Goal: Find specific page/section: Locate a particular part of the current website

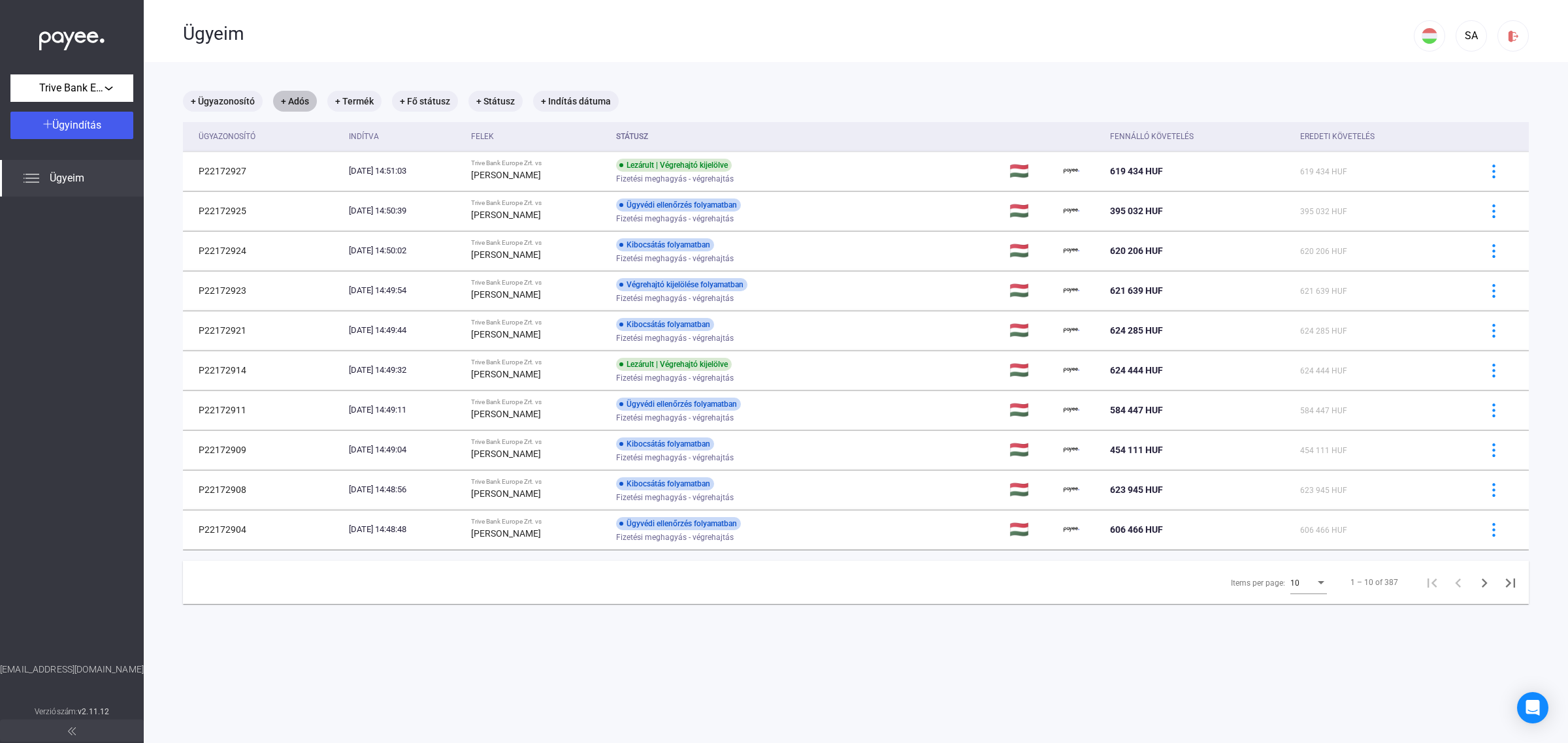
click at [287, 103] on mat-chip "+ Adós" at bounding box center [295, 101] width 44 height 21
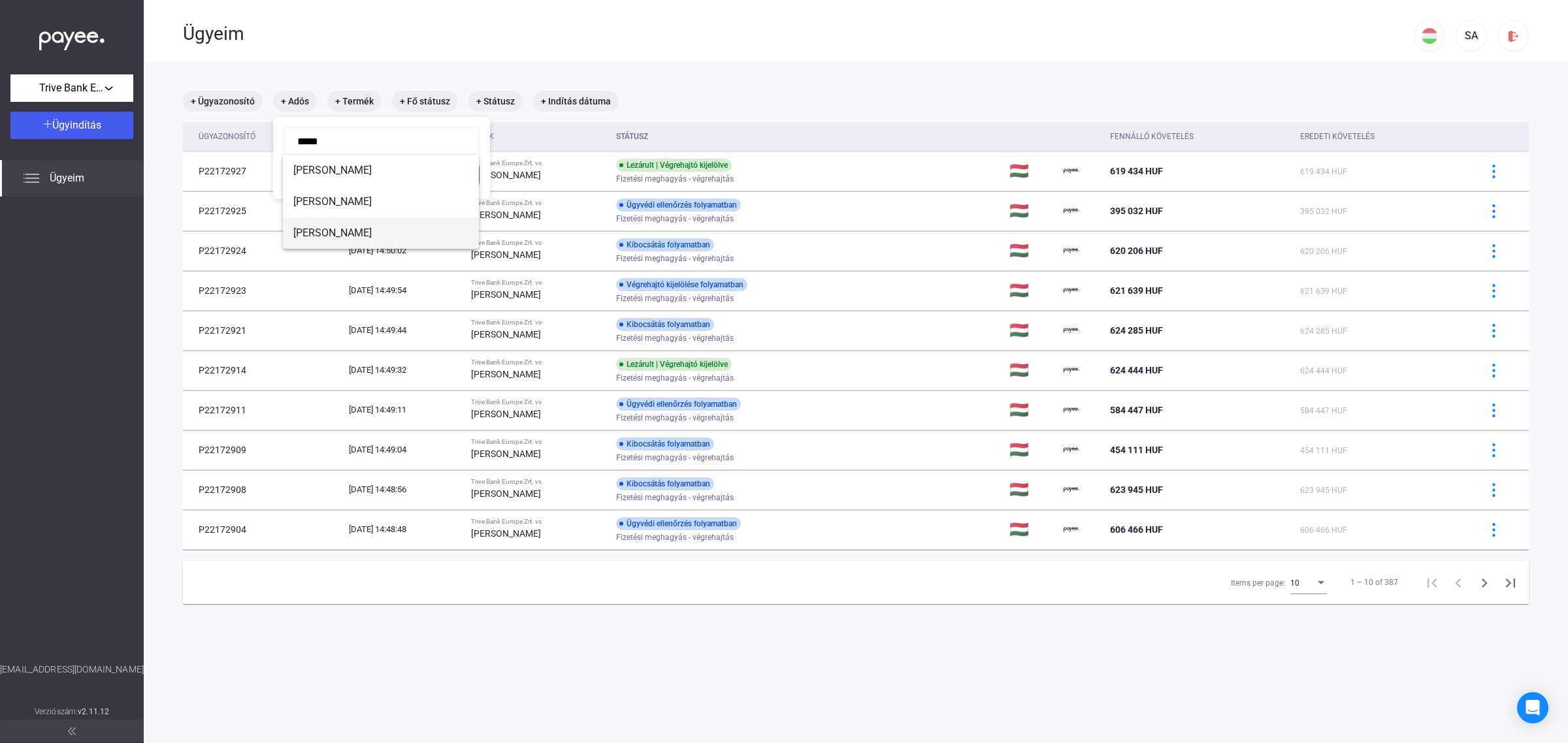
click at [367, 233] on span "[PERSON_NAME]" at bounding box center [381, 233] width 175 height 16
type input "**********"
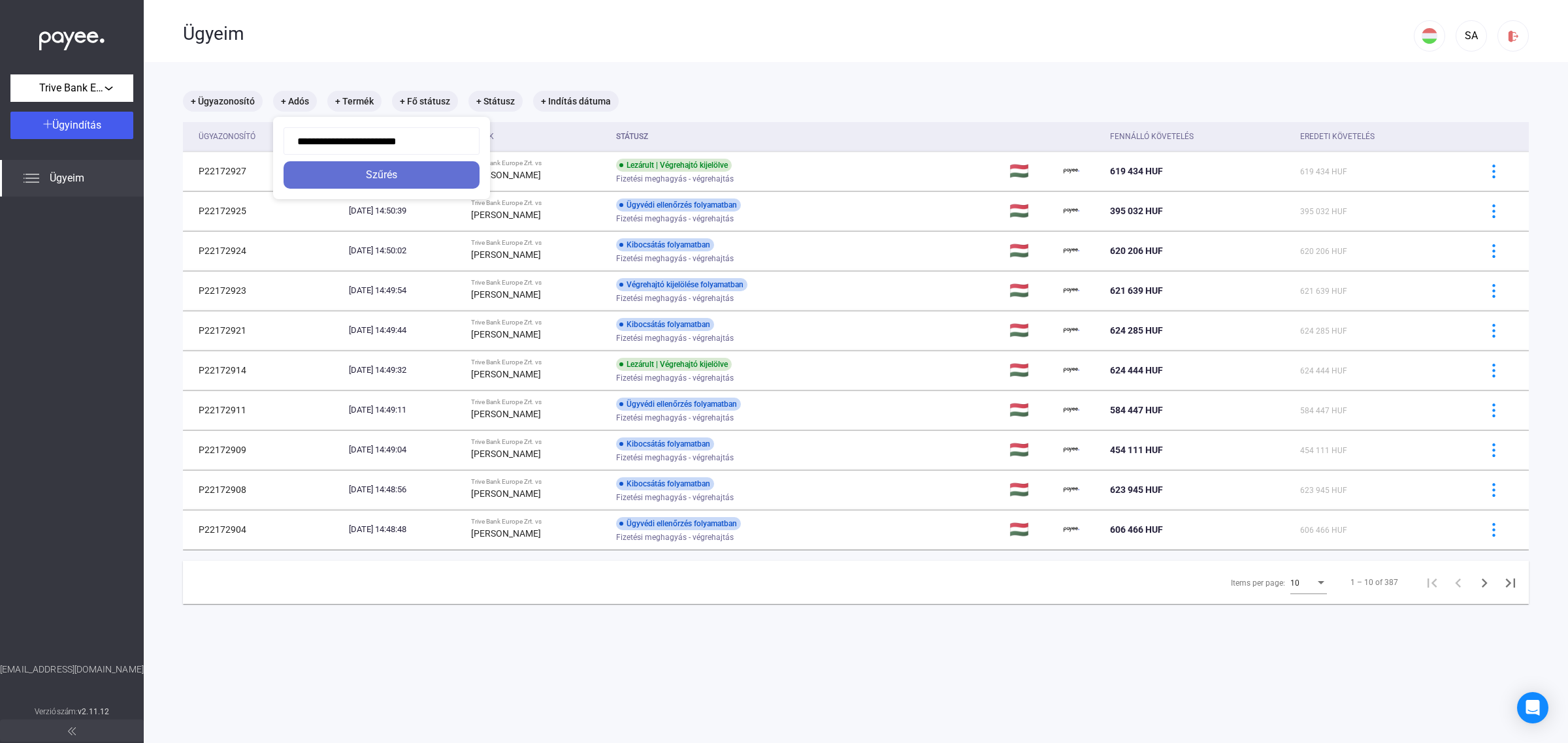
click at [391, 167] on div "Szűrés" at bounding box center [381, 175] width 188 height 16
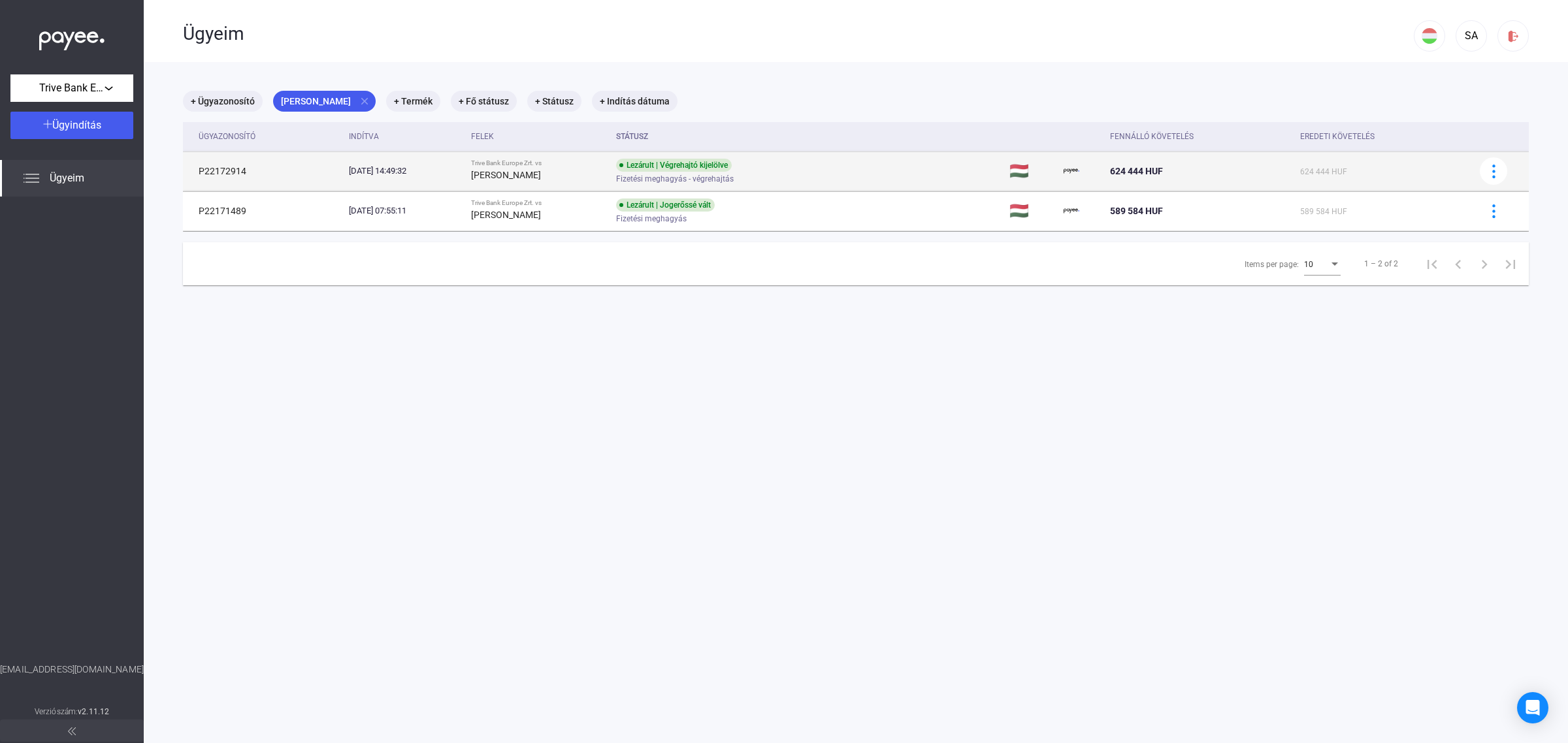
click at [606, 171] on div "[PERSON_NAME]" at bounding box center [539, 175] width 135 height 16
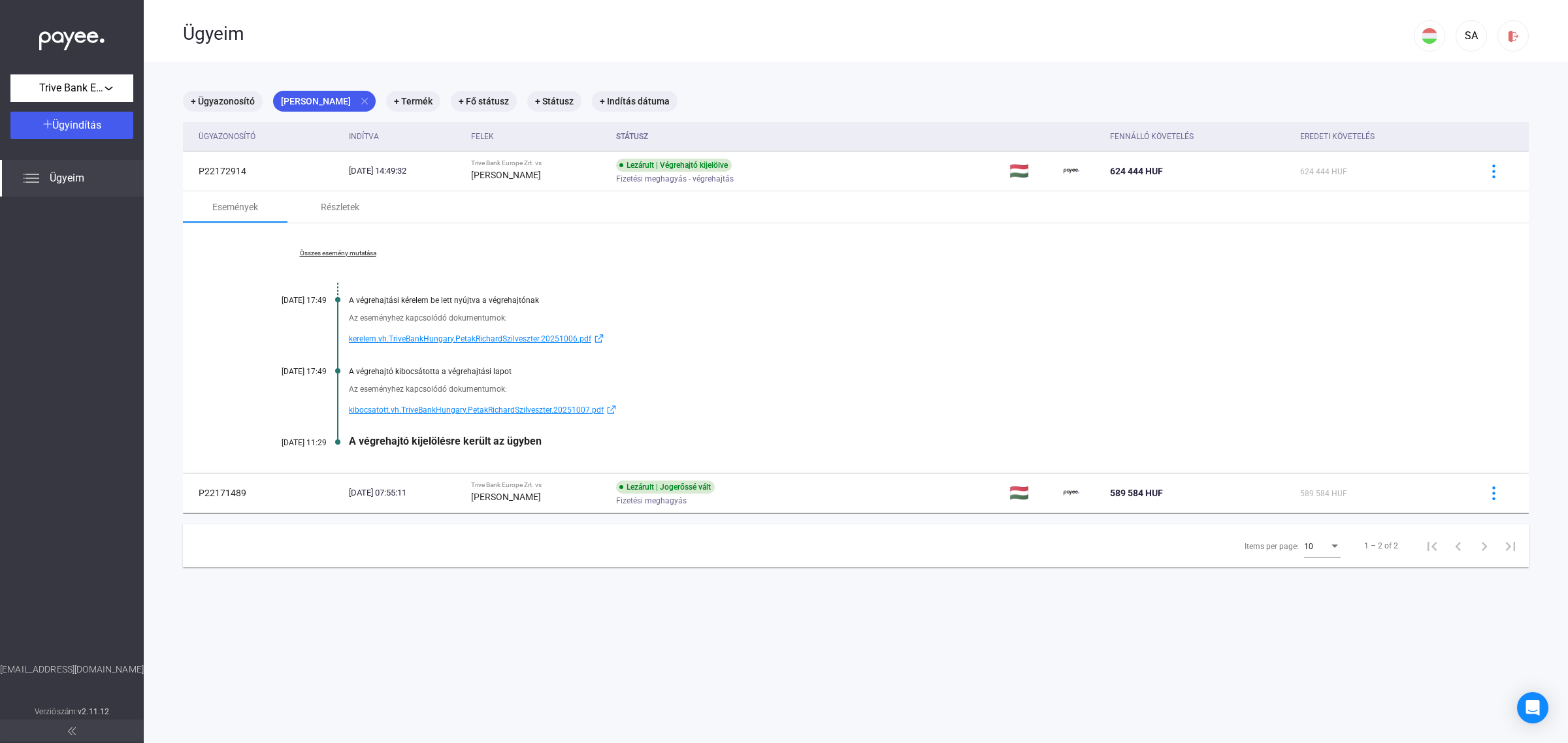
click at [416, 413] on span "kibocsatott.vh.TriveBankHungary.PetakRichardSzilveszter.20251007.pdf" at bounding box center [476, 410] width 255 height 16
click at [371, 98] on mat-icon "close" at bounding box center [365, 101] width 12 height 12
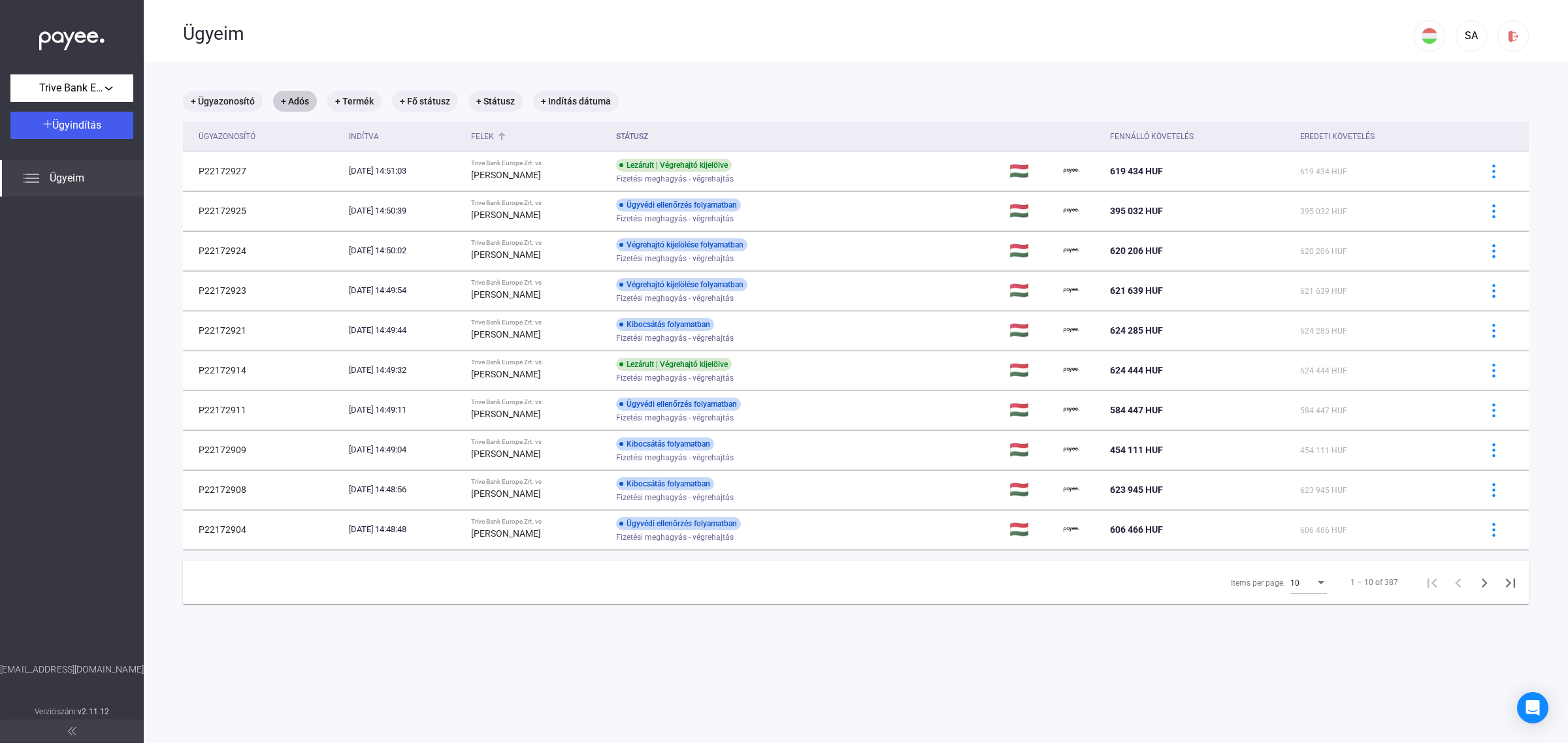
click at [494, 135] on div "Felek" at bounding box center [482, 137] width 23 height 16
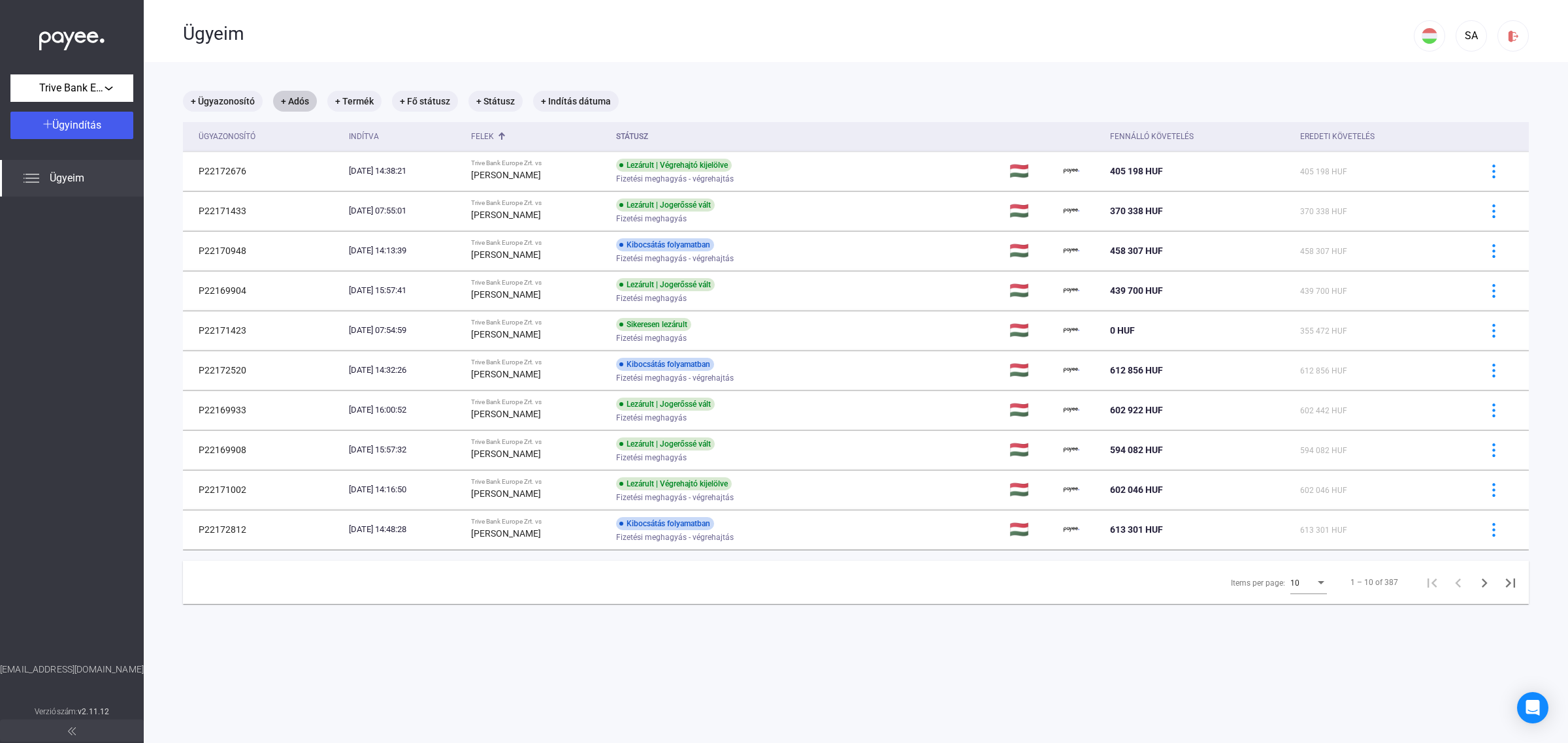
click at [1315, 586] on div "Items per page:" at bounding box center [1321, 583] width 12 height 11
click at [1291, 612] on span "25" at bounding box center [1297, 608] width 36 height 16
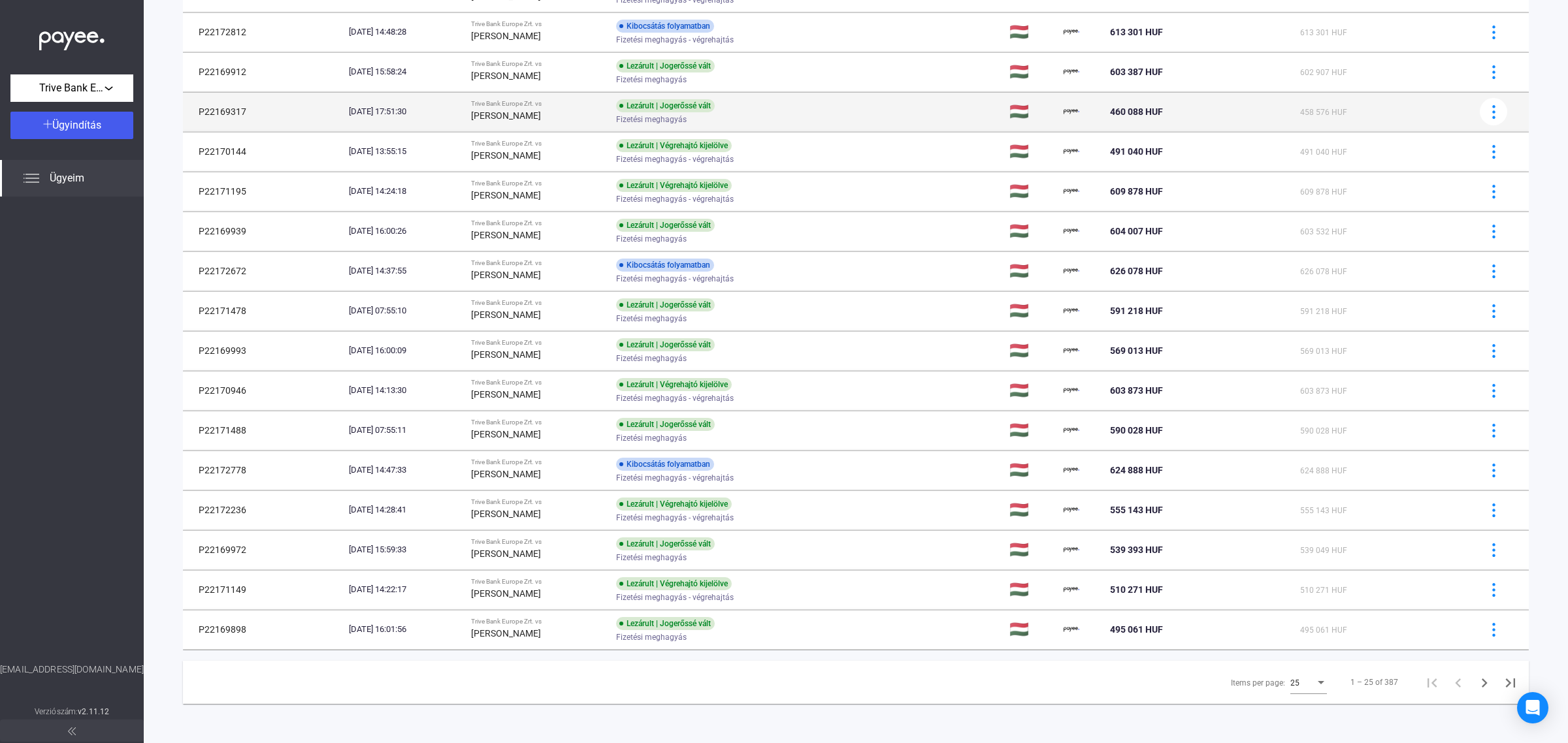
scroll to position [501, 0]
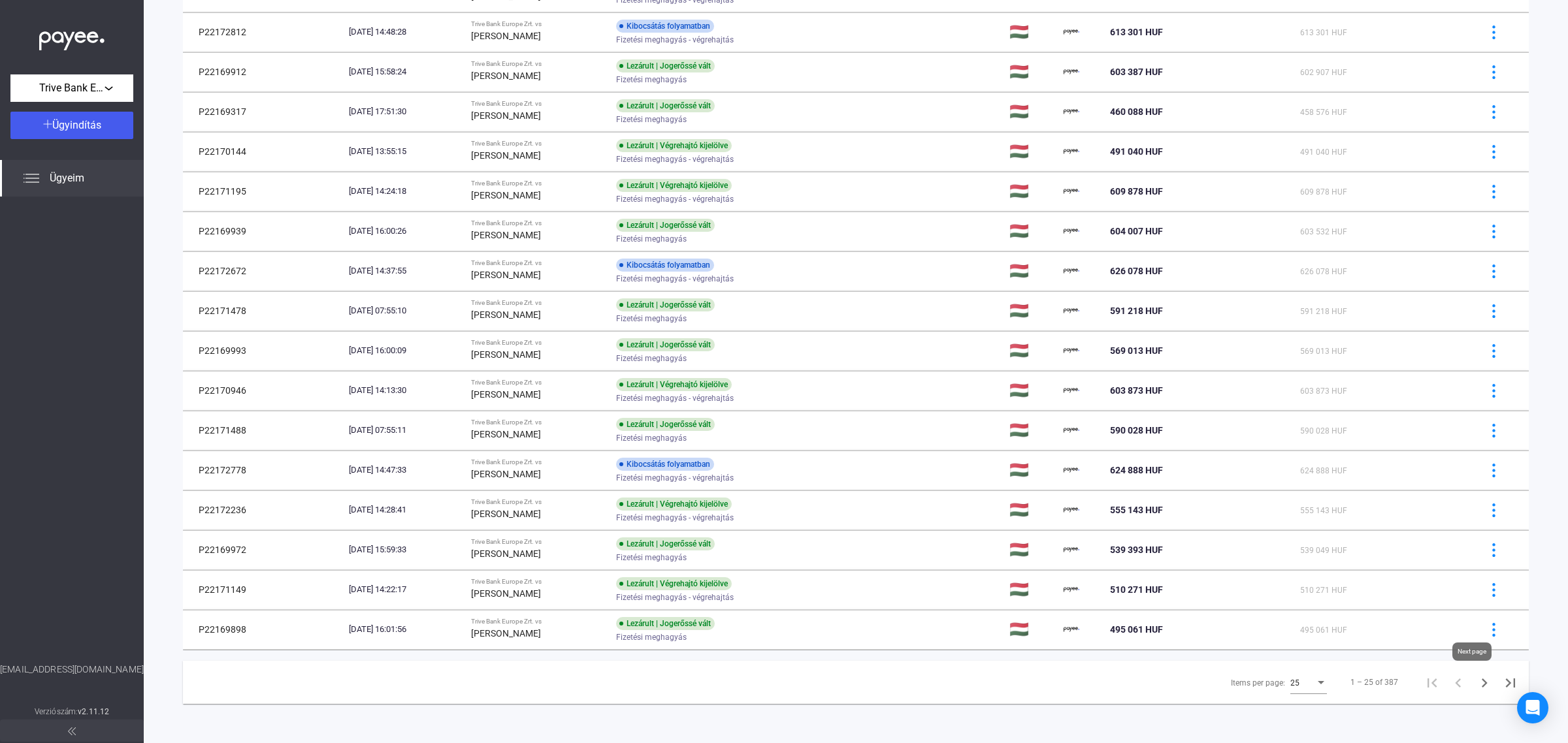
click at [1475, 677] on icon "Next page" at bounding box center [1484, 683] width 19 height 18
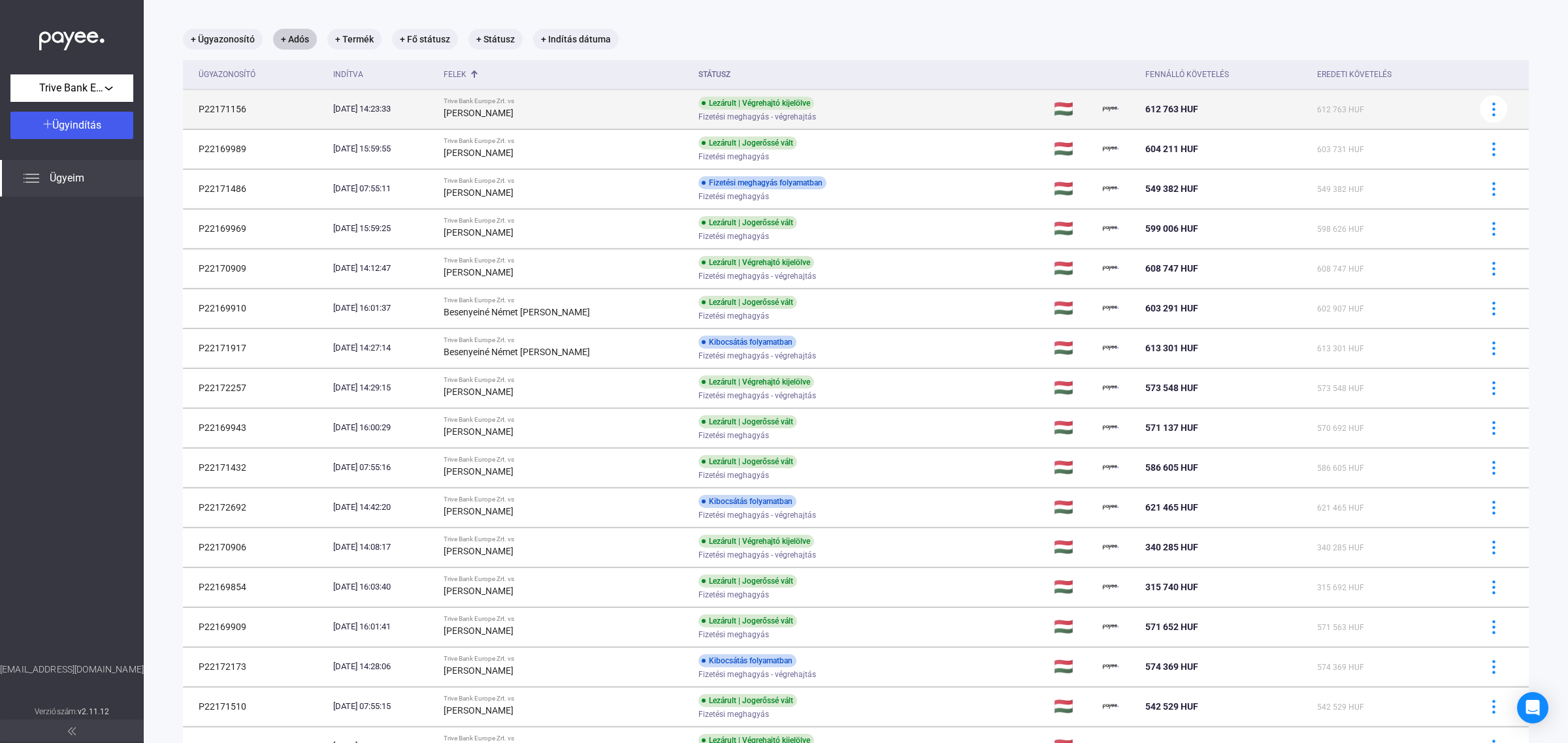
click at [438, 108] on td "[DATE] 14:23:33" at bounding box center [383, 108] width 110 height 39
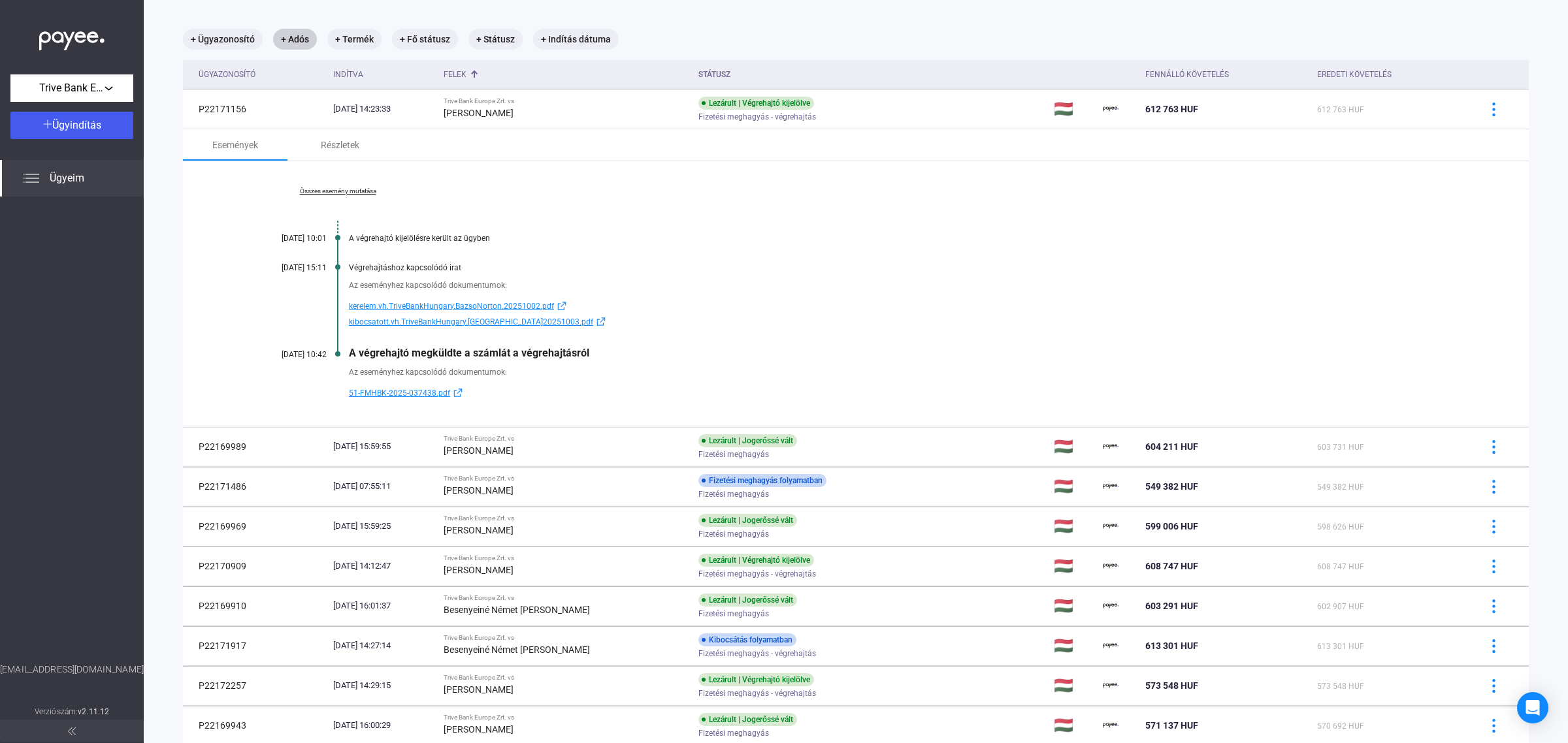
click at [395, 392] on span "51-FMHBK-2025-037438.pdf" at bounding box center [399, 393] width 101 height 16
